Goal: Communication & Community: Answer question/provide support

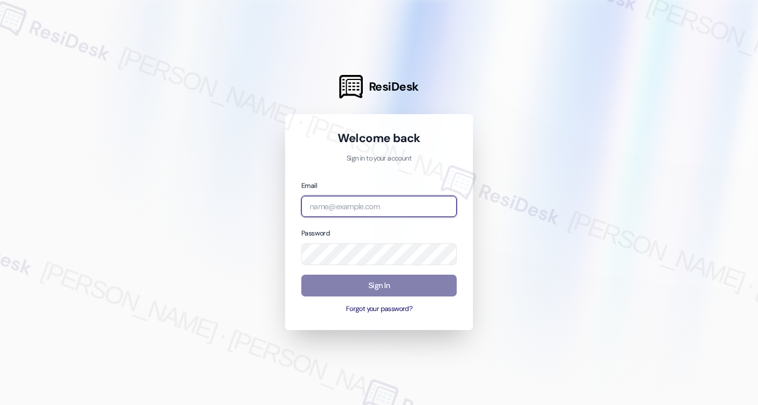
click at [371, 207] on input "email" at bounding box center [378, 207] width 155 height 22
type input "[EMAIL_ADDRESS][PERSON_NAME][PERSON_NAME][DOMAIN_NAME]"
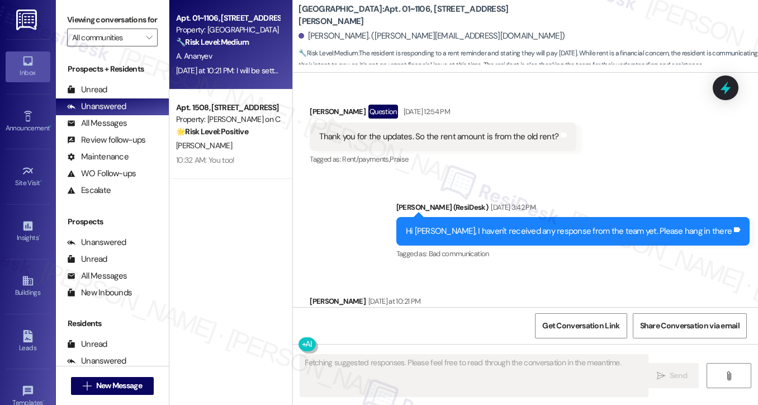
scroll to position [7665, 0]
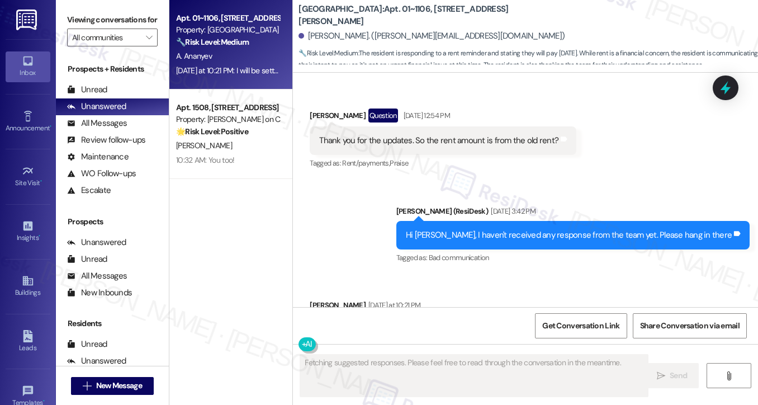
click at [515, 221] on div "Hi [PERSON_NAME], I haven't received any response from the team yet. Please han…" at bounding box center [572, 235] width 353 height 28
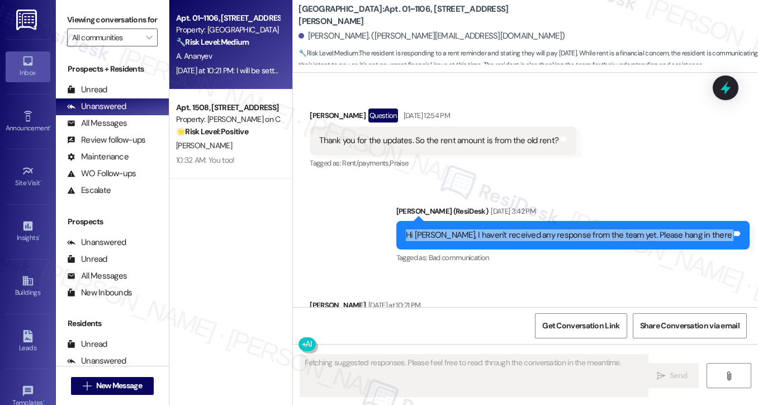
click at [515, 221] on div "Hi [PERSON_NAME], I haven't received any response from the team yet. Please han…" at bounding box center [572, 235] width 353 height 28
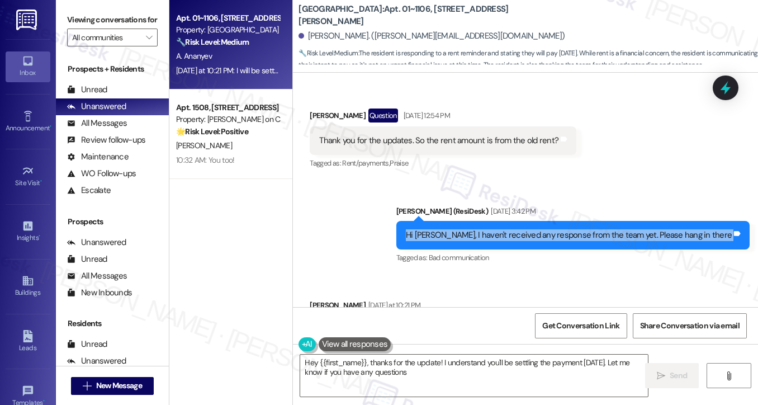
type textarea "Hey {{first_name}}, thanks for the update! I understand you'll be settling the …"
click at [583, 221] on div "Hi [PERSON_NAME], I haven't received any response from the team yet. Please han…" at bounding box center [572, 235] width 353 height 28
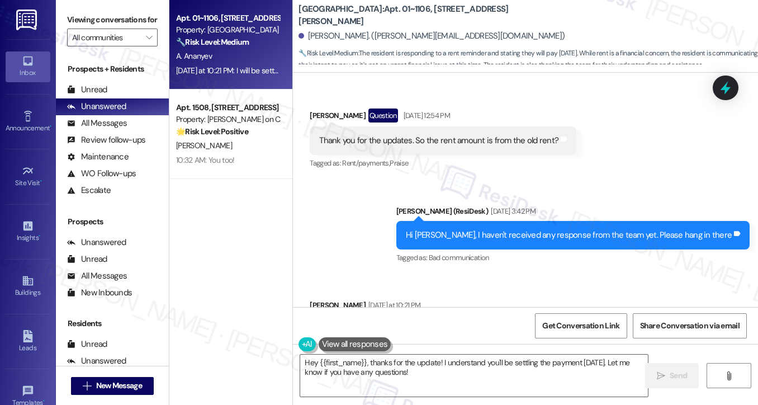
click at [583, 221] on div "Hi [PERSON_NAME], I haven't received any response from the team yet. Please han…" at bounding box center [572, 235] width 353 height 28
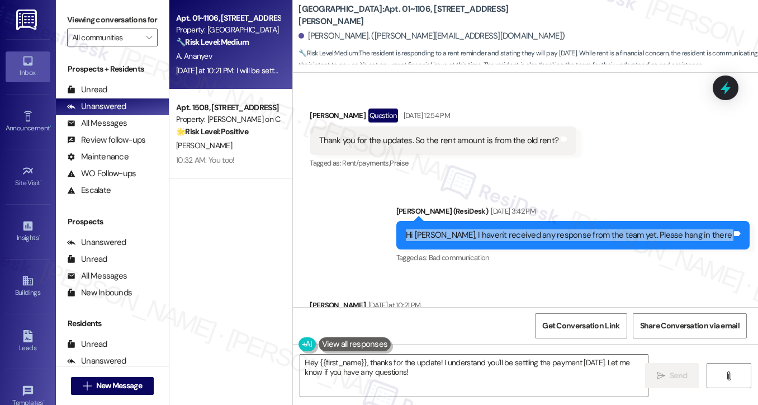
click at [583, 221] on div "Hi [PERSON_NAME], I haven't received any response from the team yet. Please han…" at bounding box center [572, 235] width 353 height 28
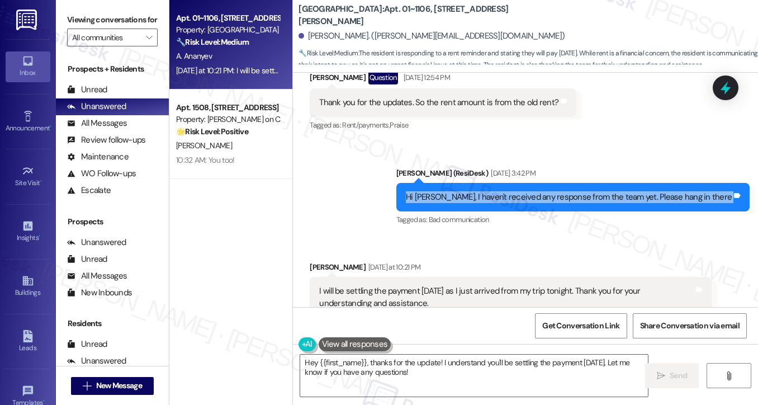
scroll to position [7721, 0]
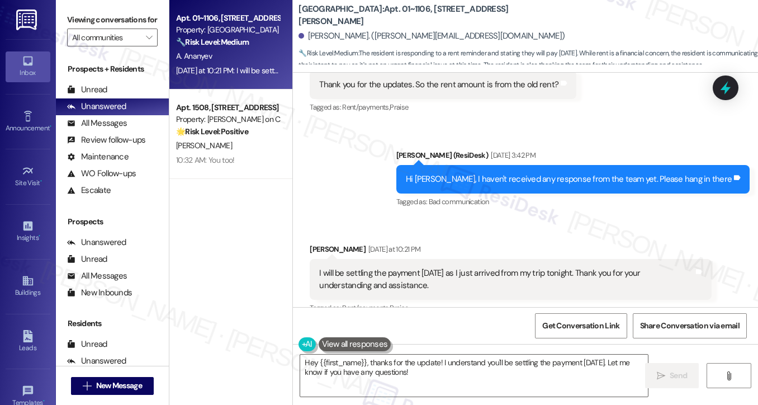
click at [437, 267] on div "I will be settling the payment [DATE] as I just arrived from my trip tonight. T…" at bounding box center [506, 279] width 374 height 24
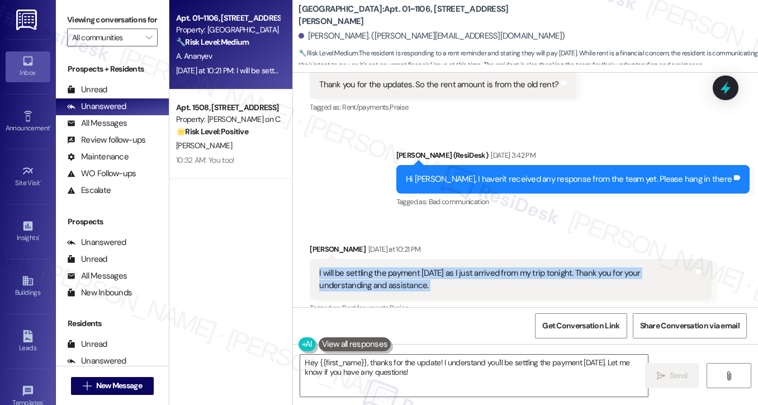
click at [437, 267] on div "I will be settling the payment [DATE] as I just arrived from my trip tonight. T…" at bounding box center [506, 279] width 374 height 24
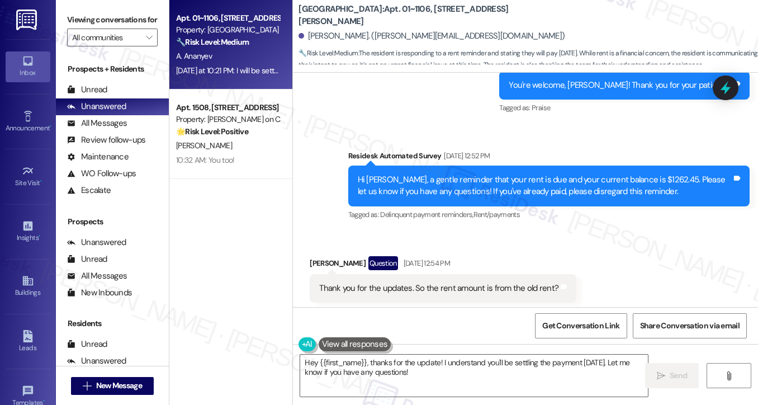
scroll to position [7498, 0]
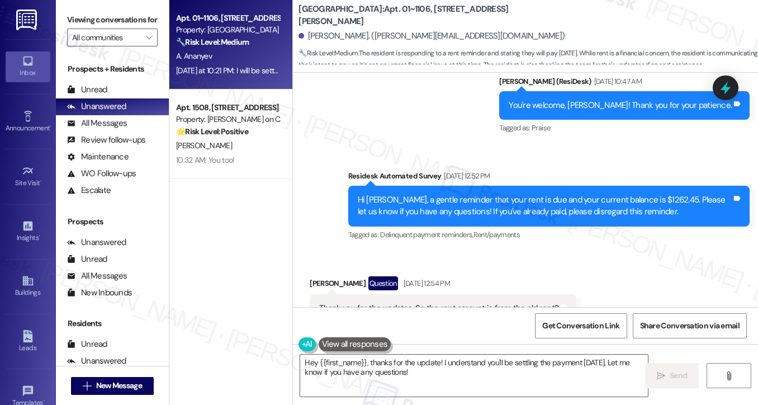
click at [420, 294] on div "Thank you for the updates. So the rent amount is from the old rent? Tags and no…" at bounding box center [443, 308] width 267 height 28
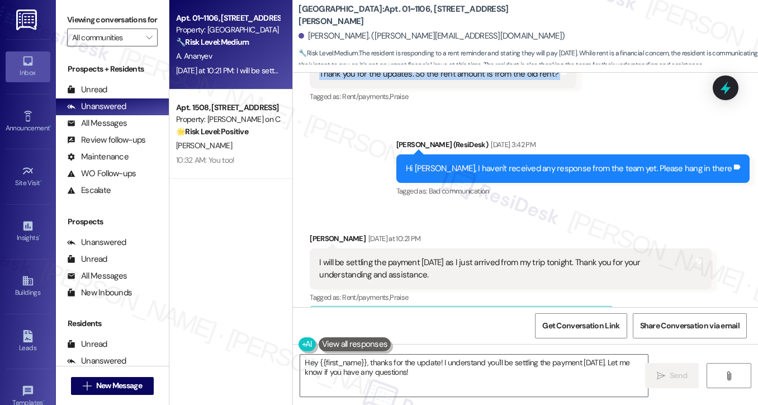
scroll to position [7722, 0]
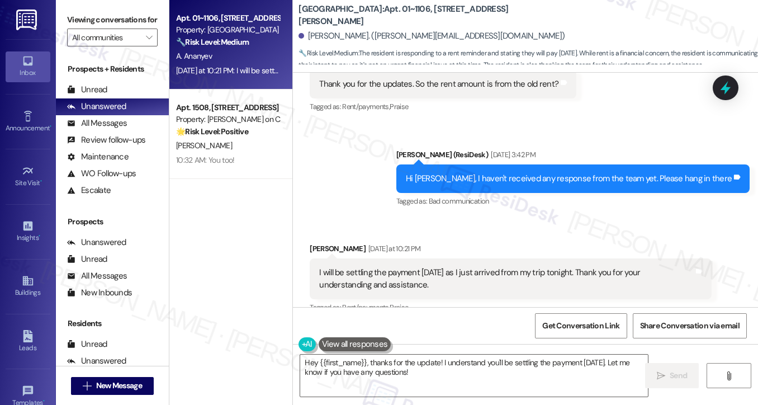
click at [457, 267] on div "I will be settling the payment [DATE] as I just arrived from my trip tonight. T…" at bounding box center [506, 279] width 374 height 24
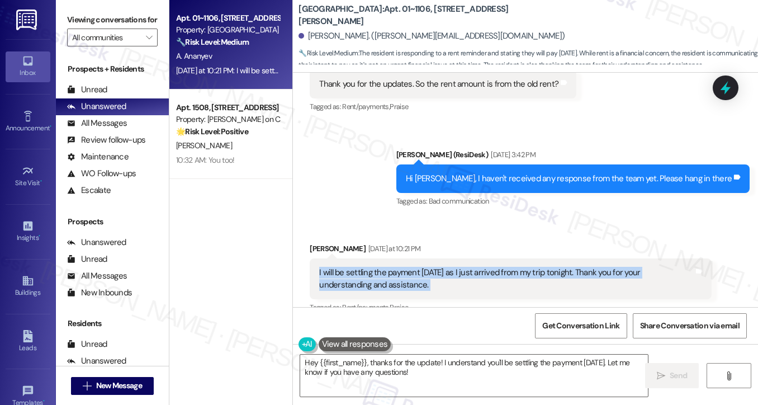
click at [457, 267] on div "I will be settling the payment [DATE] as I just arrived from my trip tonight. T…" at bounding box center [506, 279] width 374 height 24
click at [405, 267] on div "I will be settling the payment [DATE] as I just arrived from my trip tonight. T…" at bounding box center [506, 279] width 374 height 24
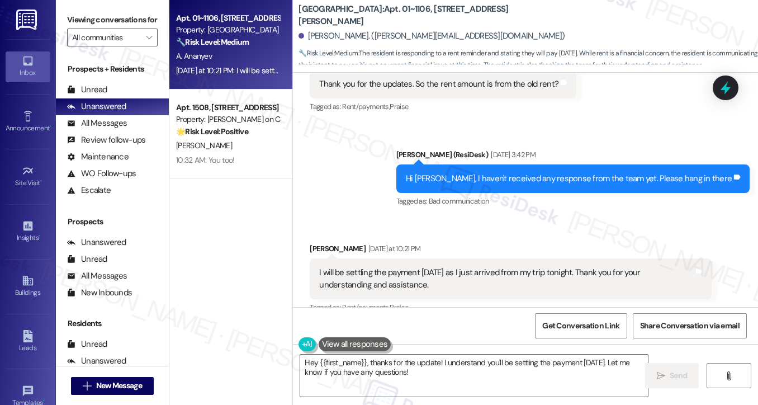
click at [688, 217] on div "Received via SMS [PERSON_NAME] [DATE] at 10:21 PM I will be settling the paymen…" at bounding box center [525, 365] width 465 height 297
